Goal: Task Accomplishment & Management: Use online tool/utility

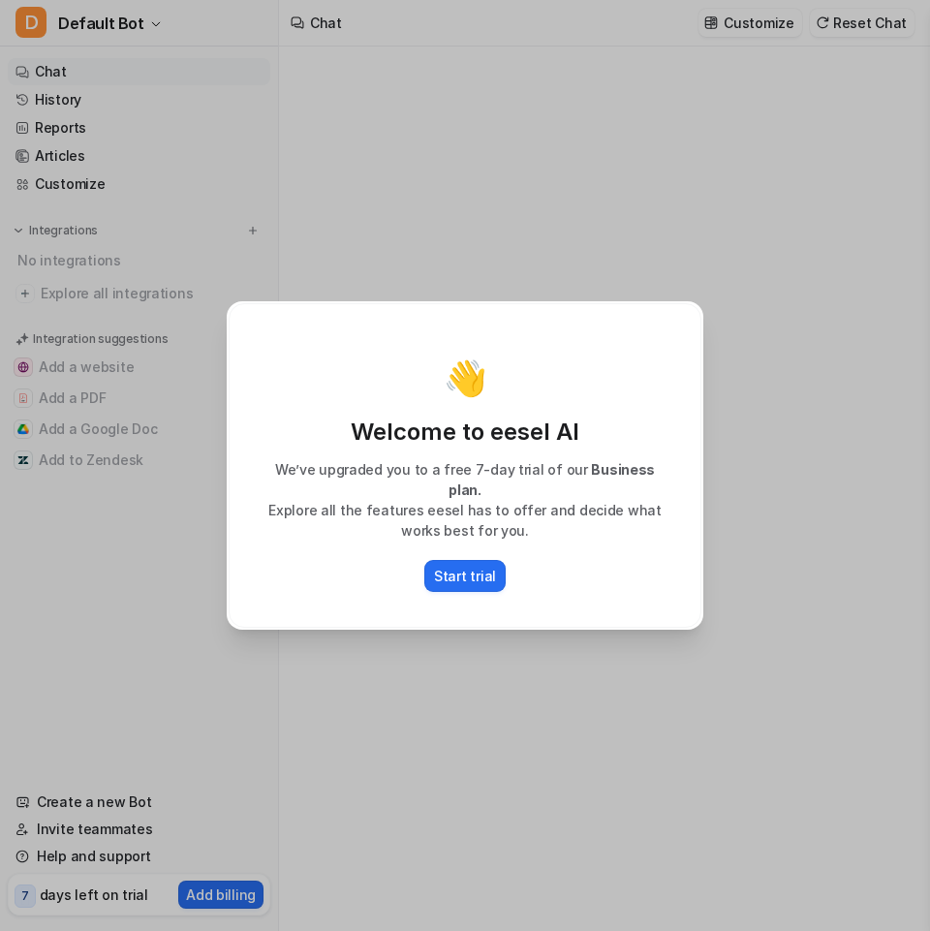
click at [401, 662] on div "👋 Welcome to eesel AI We’ve upgraded you to a free 7-day trial of our Business …" at bounding box center [465, 465] width 508 height 931
type textarea "**********"
click at [836, 315] on div "👋 Welcome to eesel AI We’ve upgraded you to a free 7-day trial of our Business …" at bounding box center [465, 465] width 930 height 931
click at [446, 566] on p "Start trial" at bounding box center [465, 576] width 62 height 20
